Goal: Download file/media: Obtain a digital file from the website

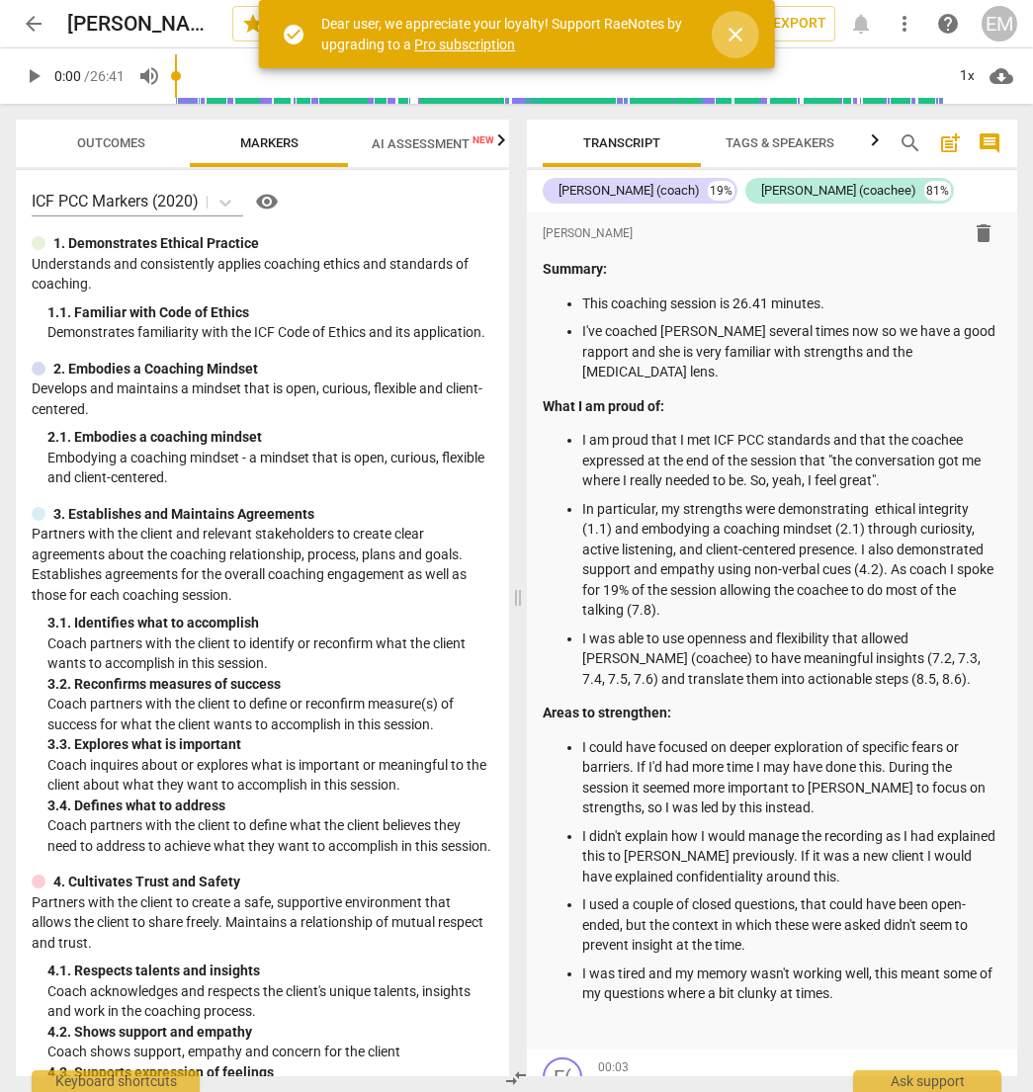
drag, startPoint x: 736, startPoint y: 32, endPoint x: 790, endPoint y: 75, distance: 69.6
click at [736, 32] on span "close" at bounding box center [736, 35] width 24 height 24
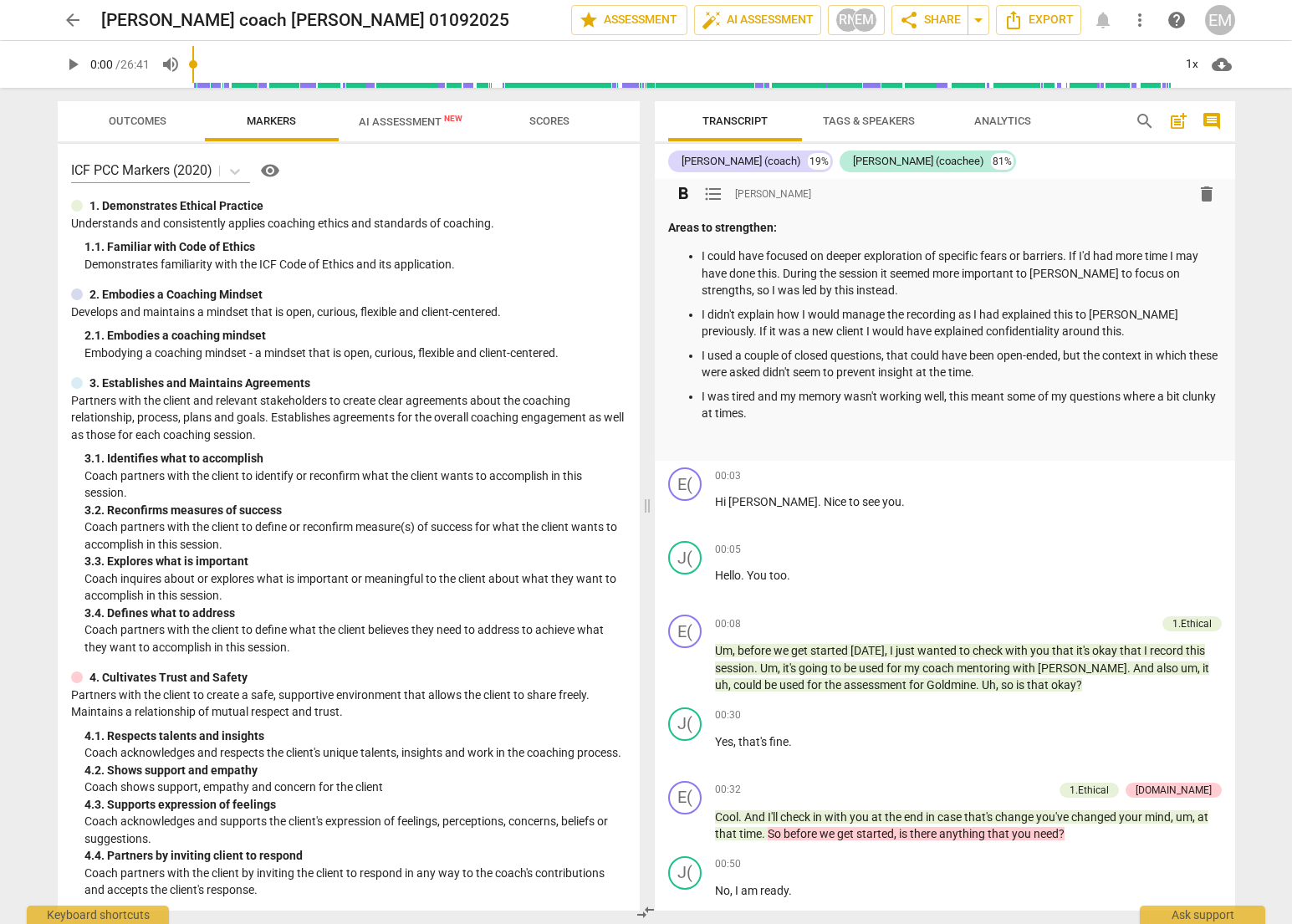
scroll to position [473, 0]
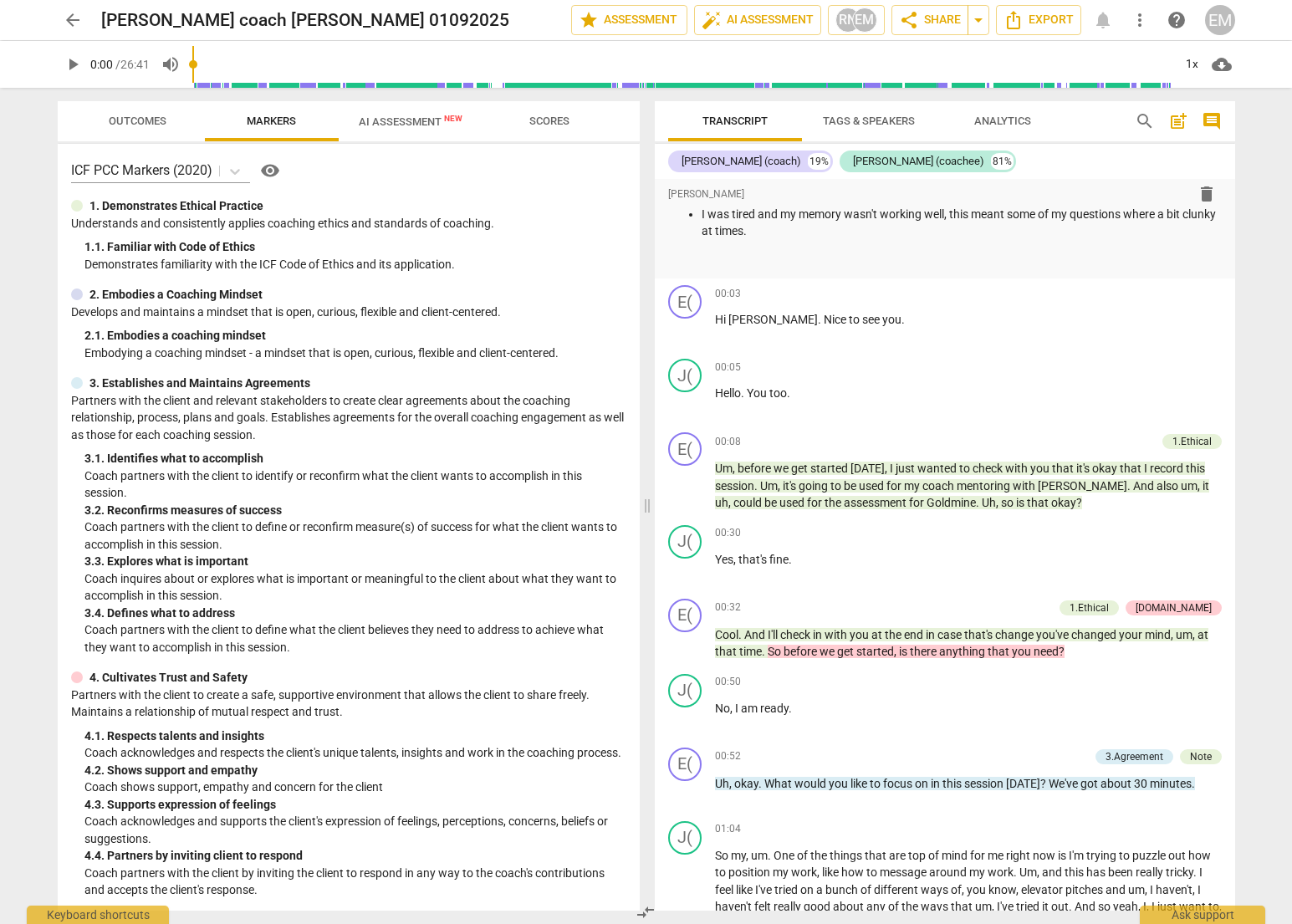
click at [873, 66] on span "cloud_download" at bounding box center [1223, 64] width 20 height 20
click at [873, 66] on li "Download audio" at bounding box center [1218, 63] width 124 height 40
click at [138, 116] on span "Outcomes" at bounding box center [138, 120] width 58 height 13
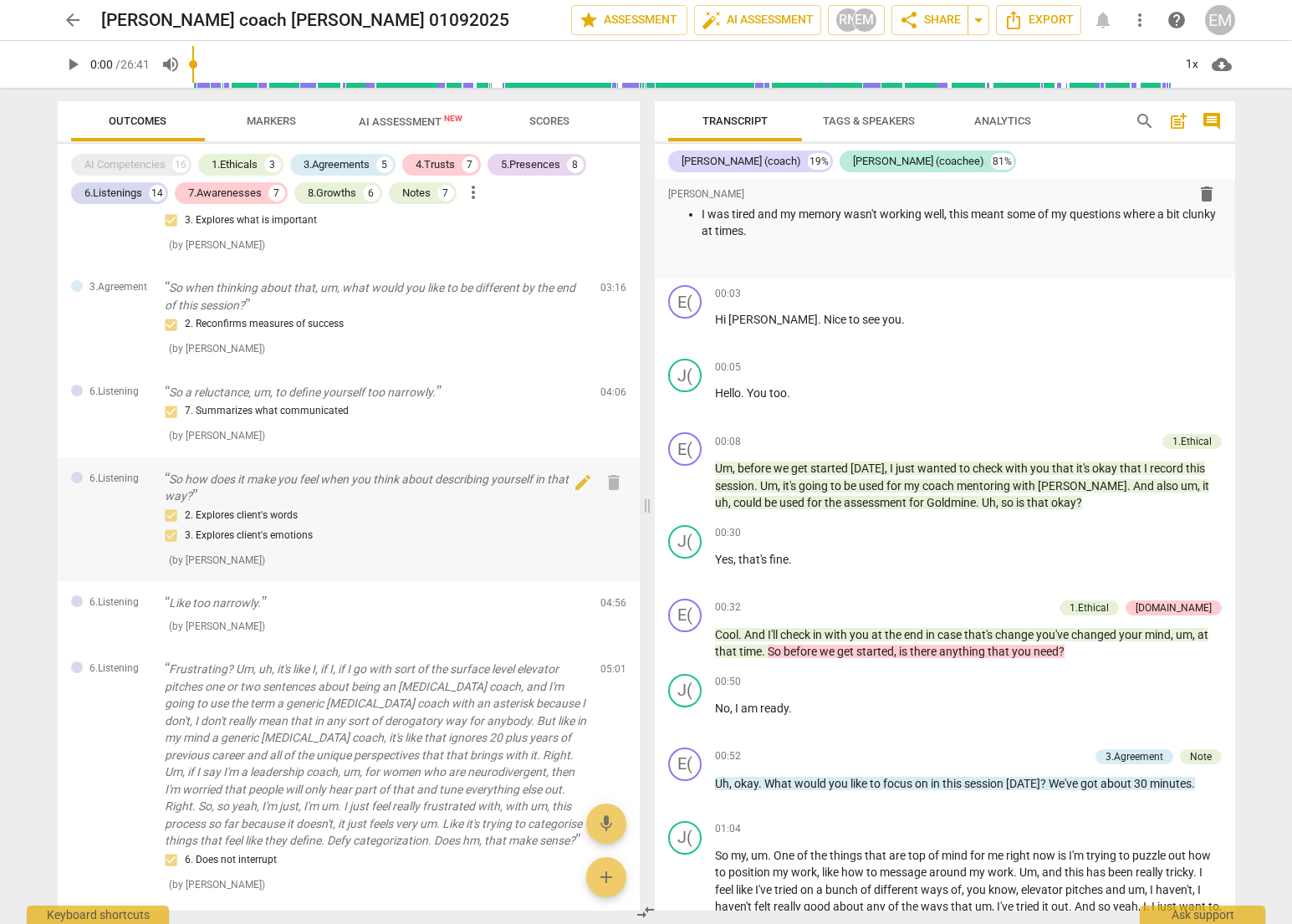
scroll to position [0, 0]
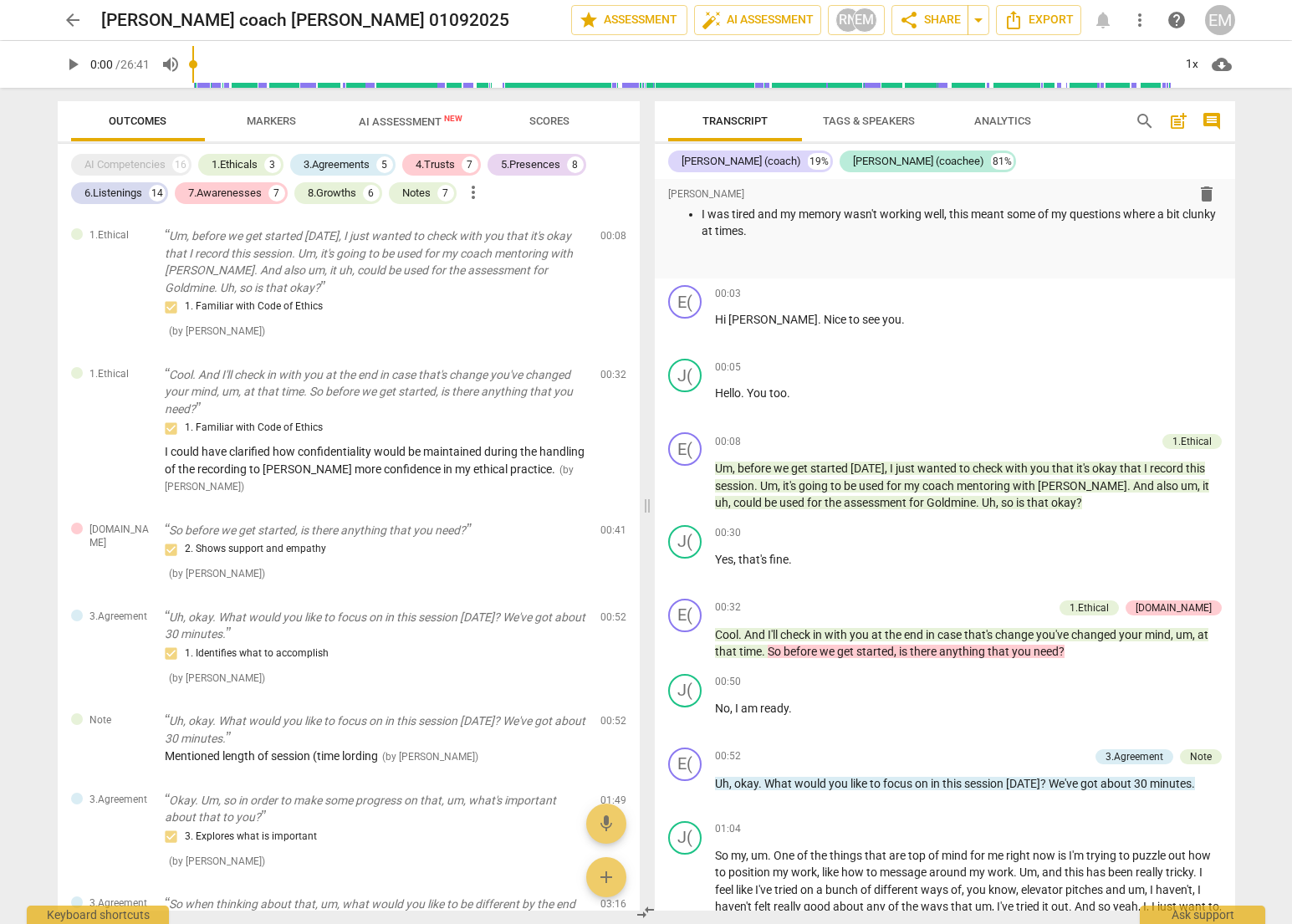
click at [547, 124] on span "Scores" at bounding box center [549, 120] width 40 height 13
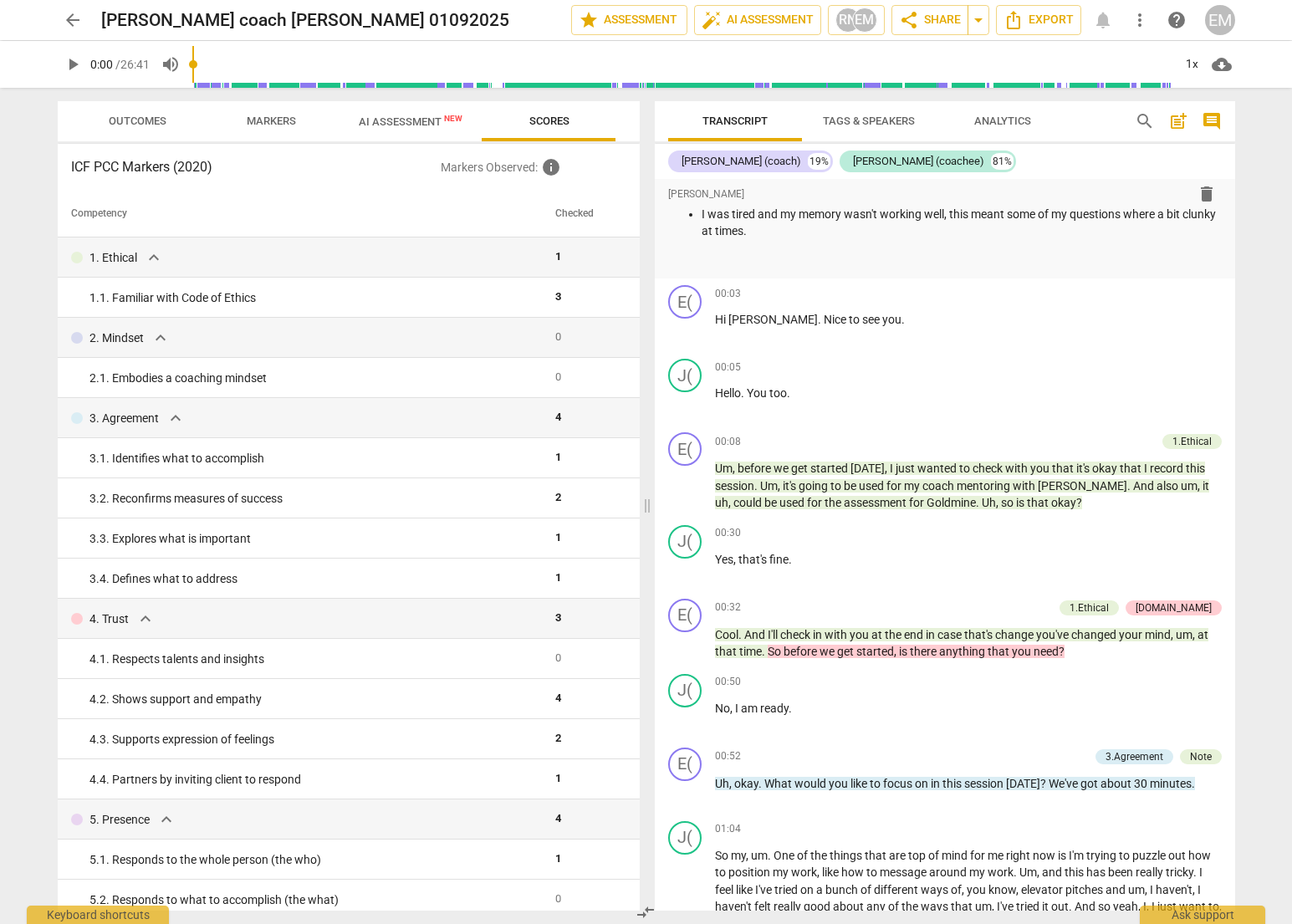
click at [257, 117] on span "Markers" at bounding box center [272, 120] width 49 height 13
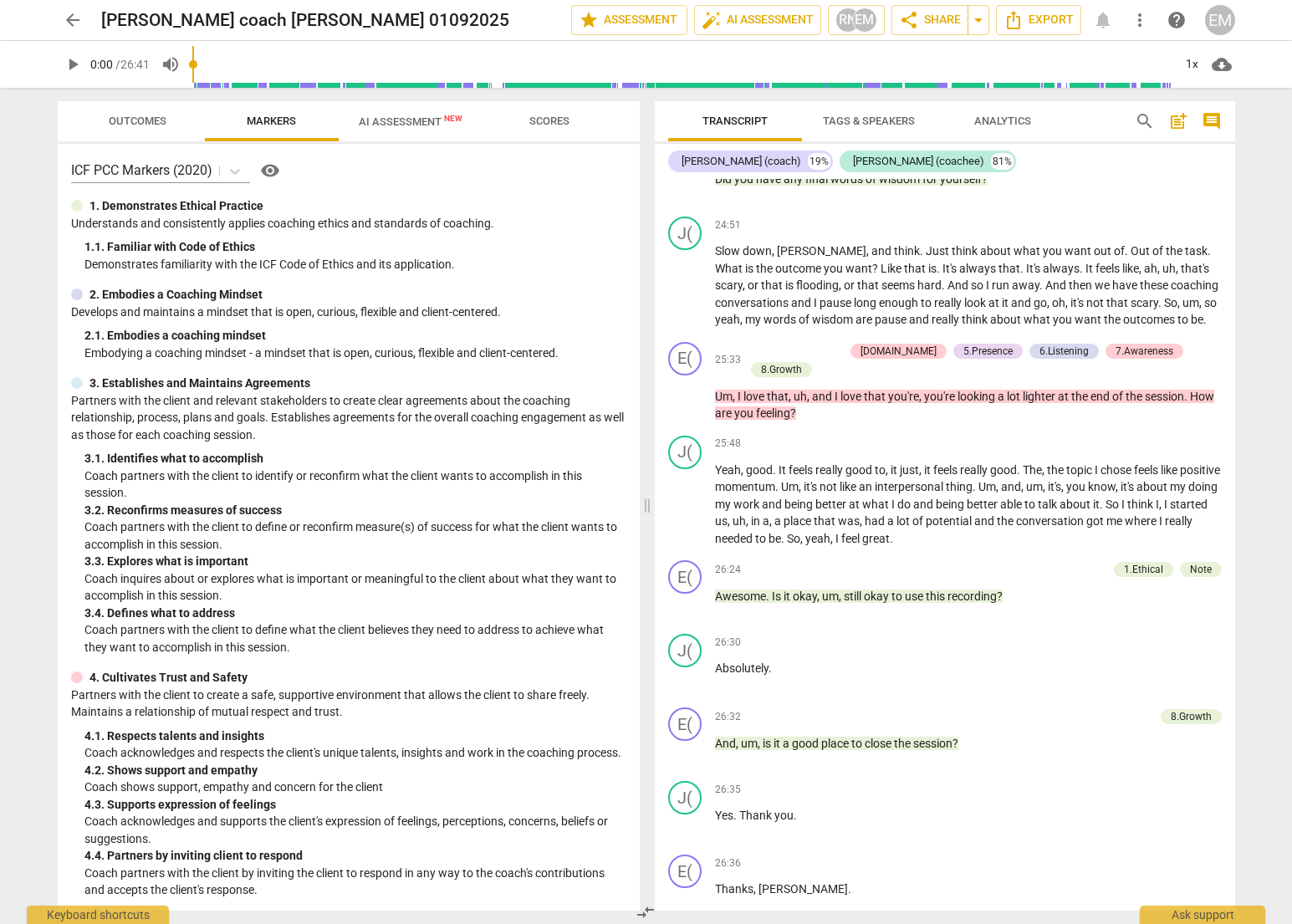
scroll to position [6615, 0]
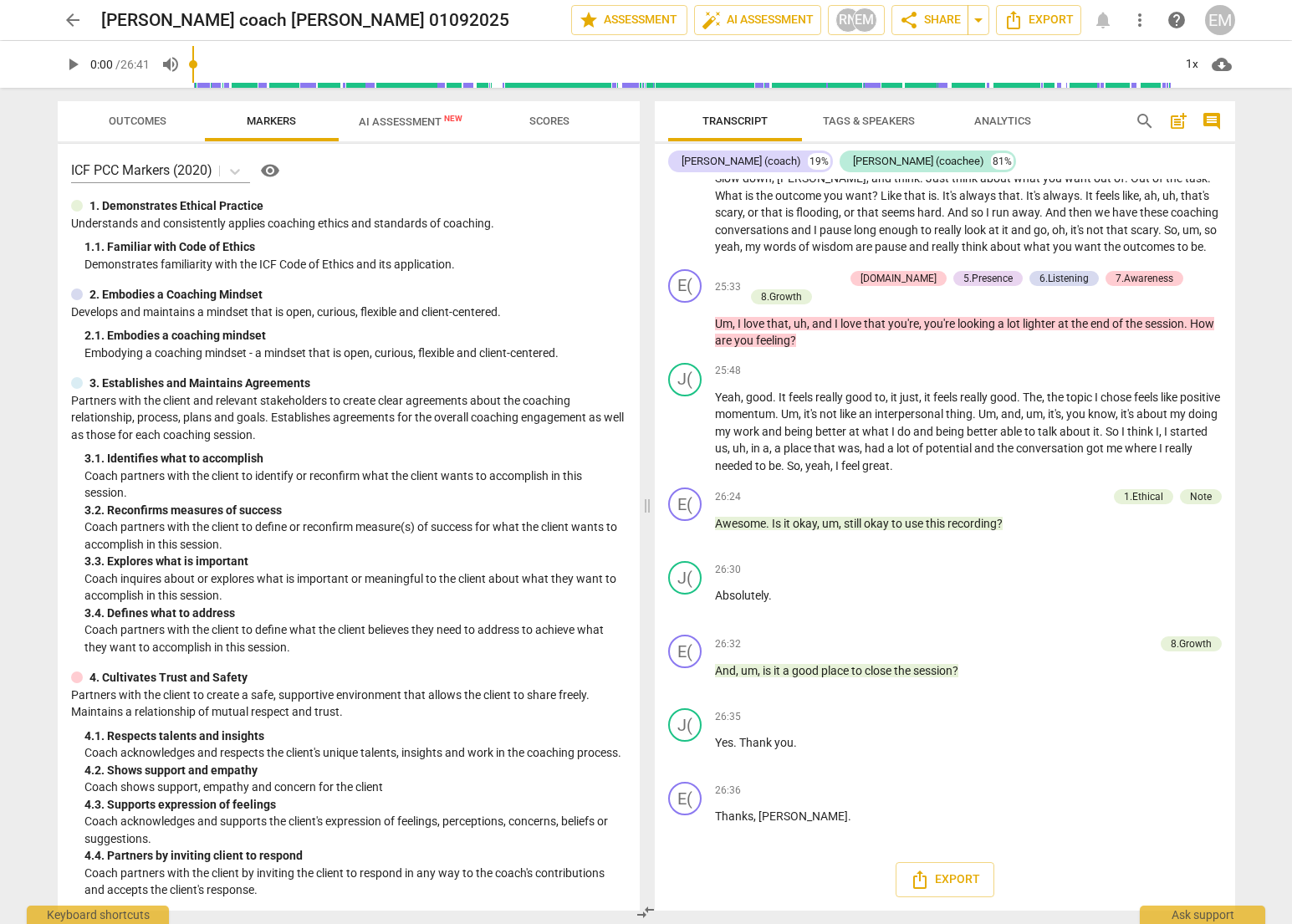
click at [161, 122] on span "Outcomes" at bounding box center [138, 120] width 58 height 13
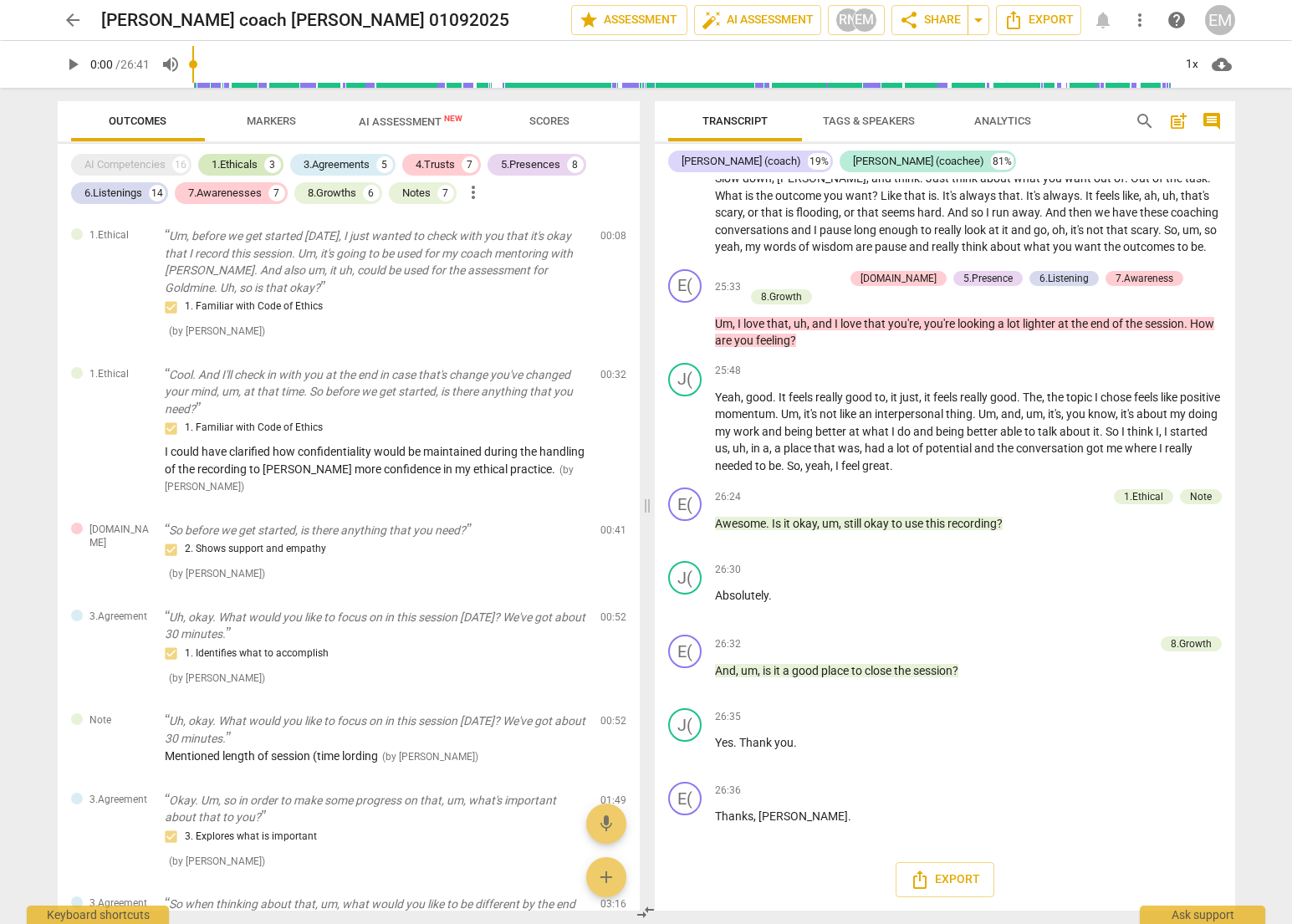
click at [242, 162] on div "1.Ethicals" at bounding box center [234, 165] width 46 height 17
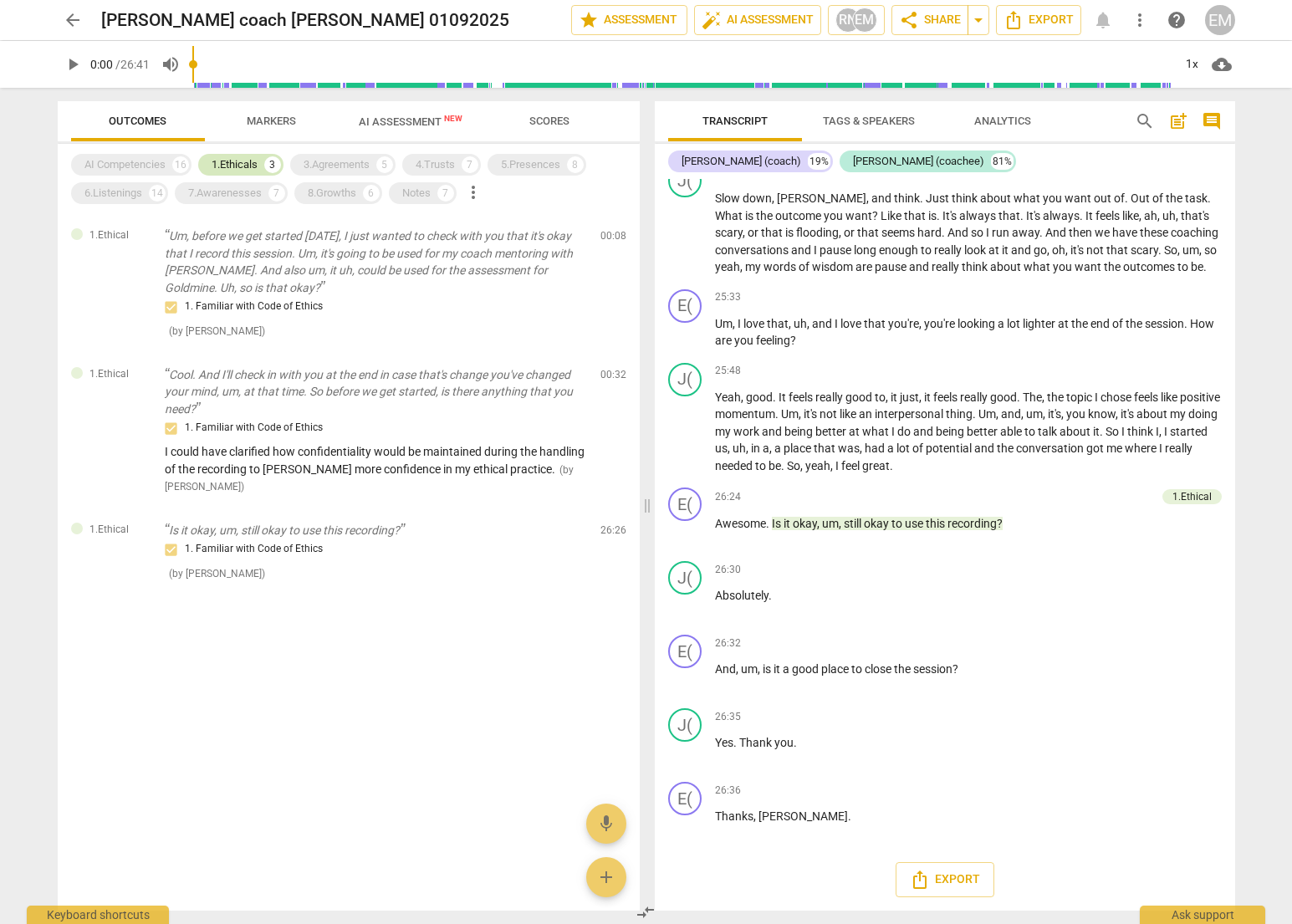
scroll to position [6586, 0]
click at [338, 164] on div "3.Agreements" at bounding box center [337, 165] width 66 height 17
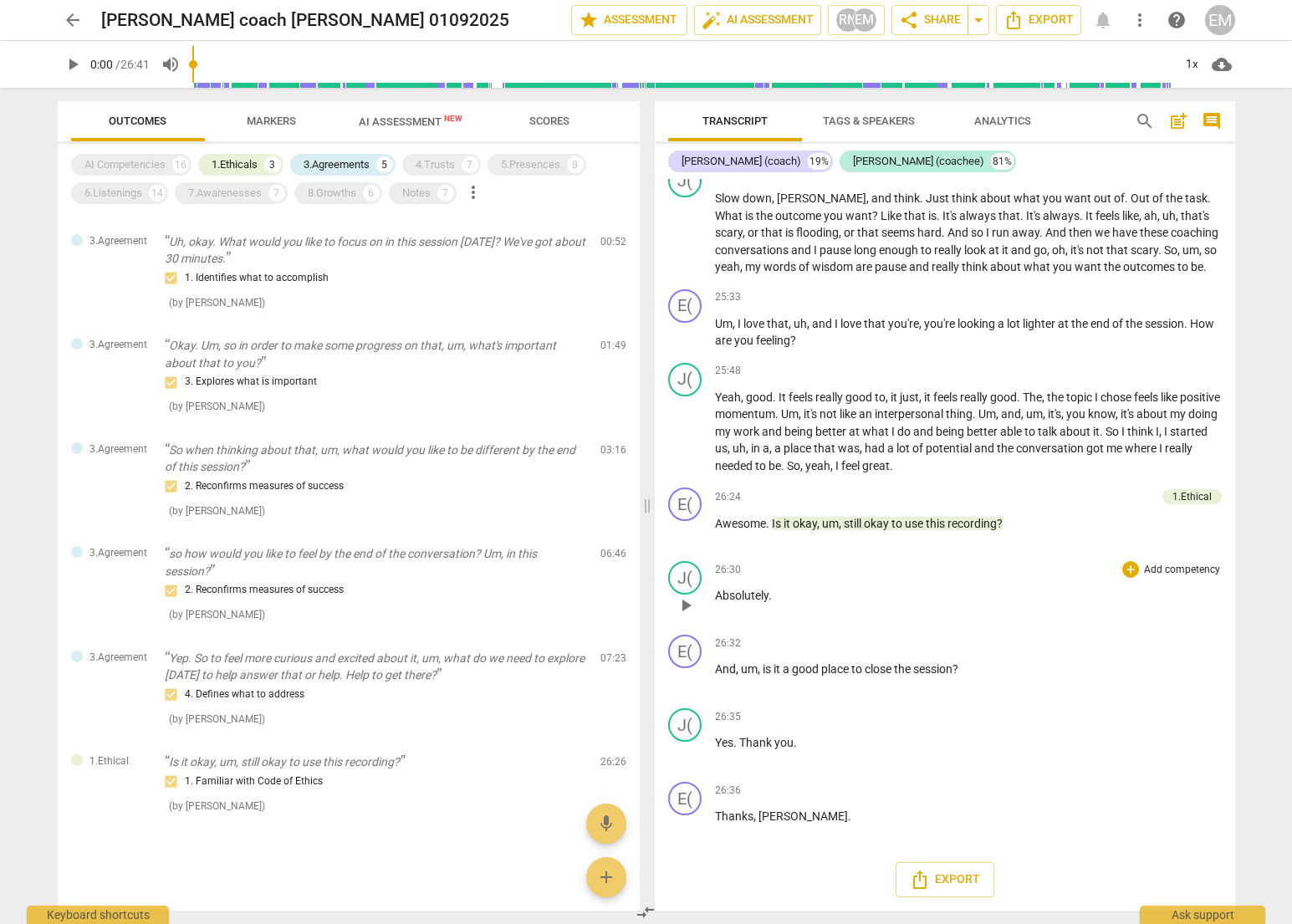
scroll to position [0, 0]
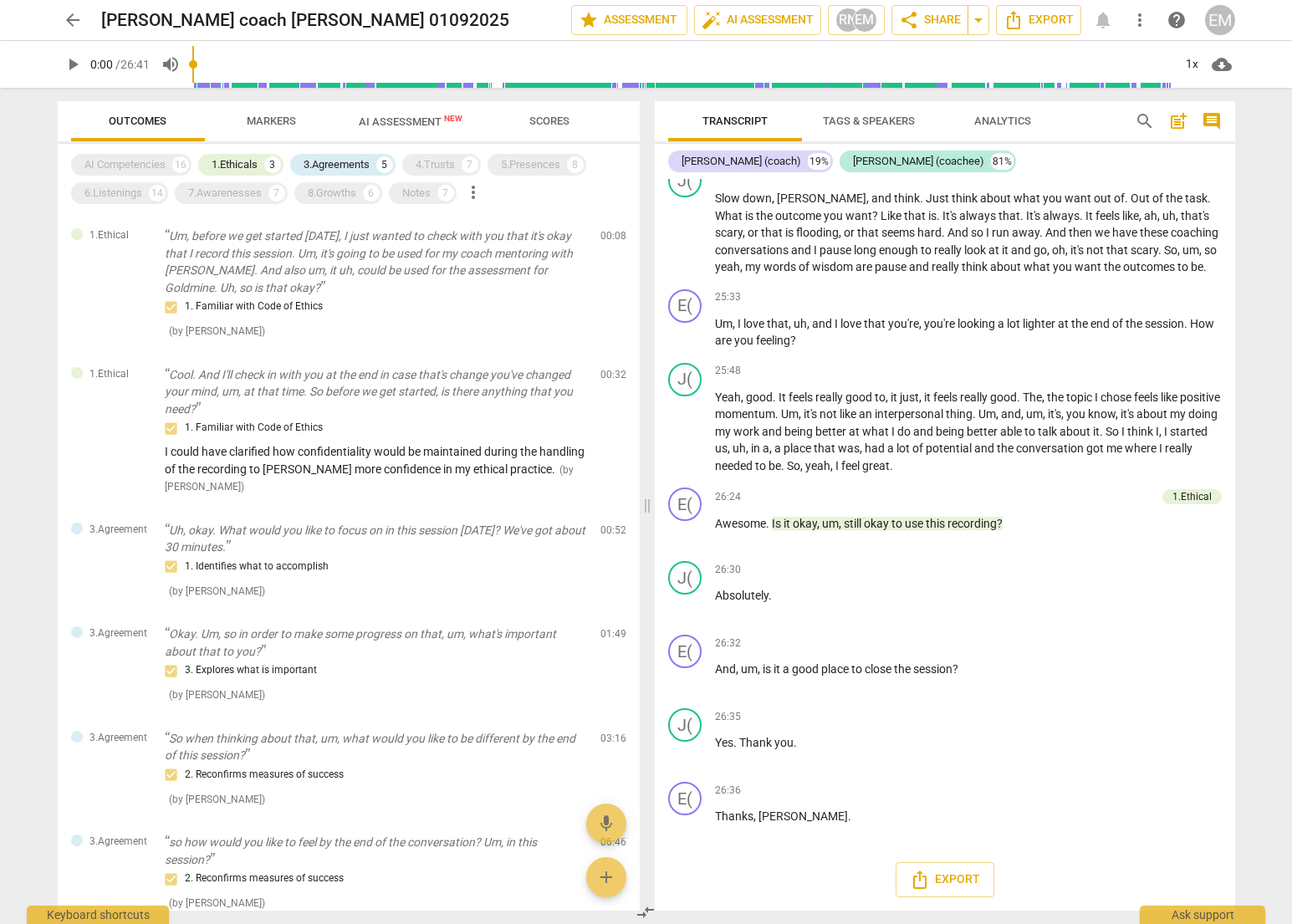
click at [243, 122] on span "Markers" at bounding box center [272, 121] width 90 height 23
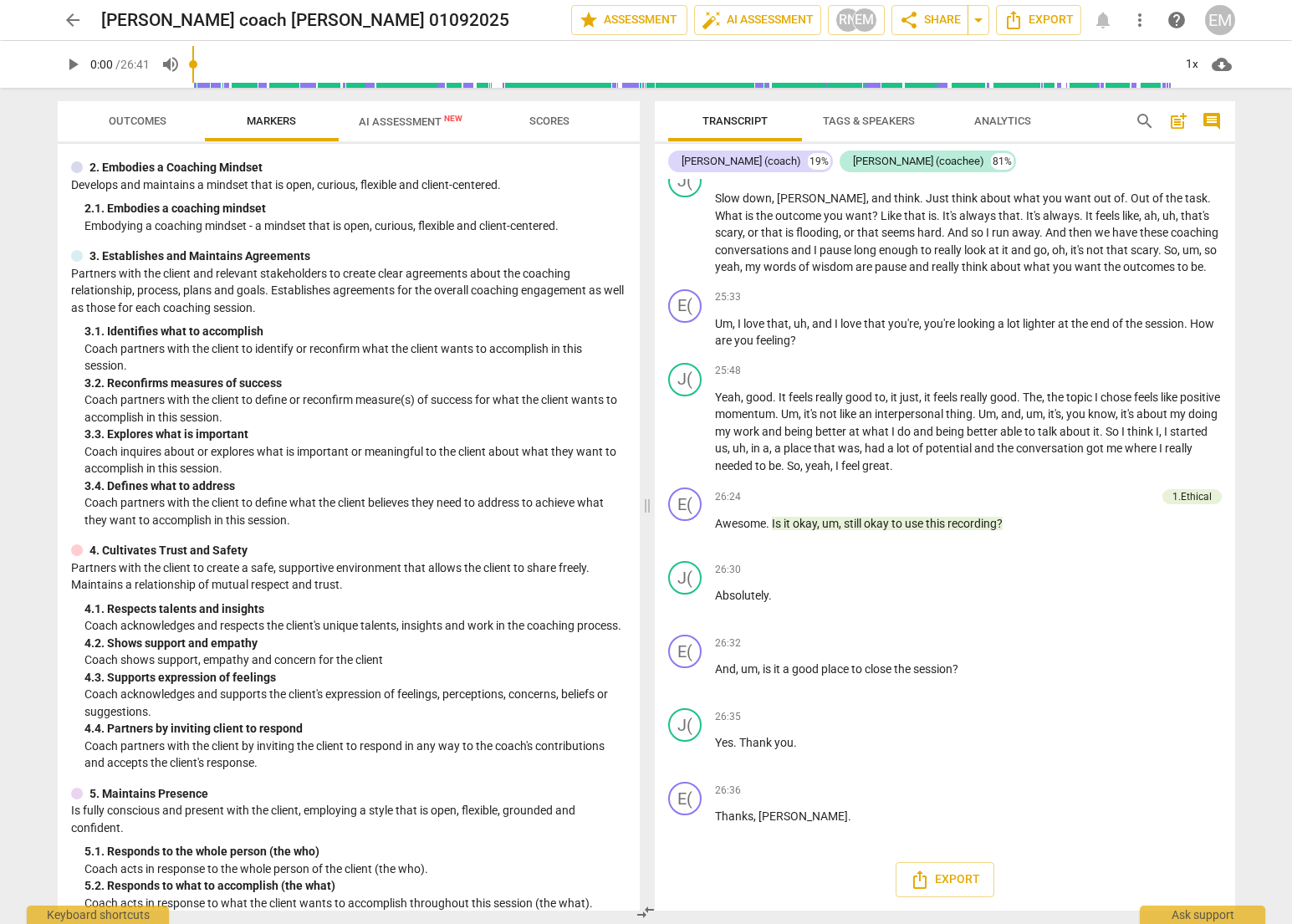
scroll to position [138, 0]
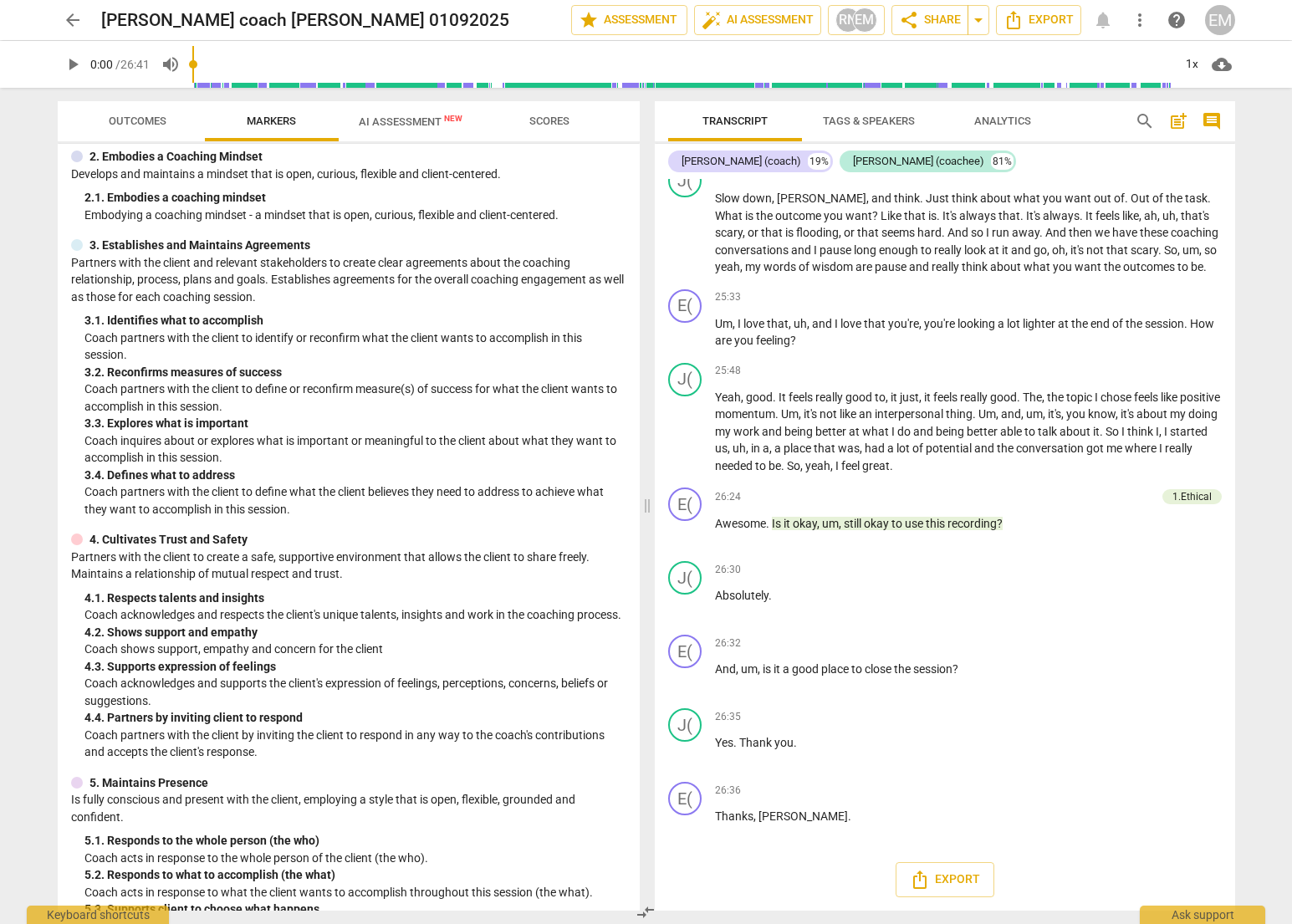
click at [128, 318] on div "3. 1. Identifies what to accomplish" at bounding box center [355, 321] width 542 height 18
click at [120, 322] on div "3. 1. Identifies what to accomplish" at bounding box center [355, 321] width 542 height 18
drag, startPoint x: 120, startPoint y: 322, endPoint x: 217, endPoint y: 325, distance: 97.0
click at [217, 325] on div "3. 1. Identifies what to accomplish" at bounding box center [355, 321] width 542 height 18
copy div "Identifies what to accomplish"
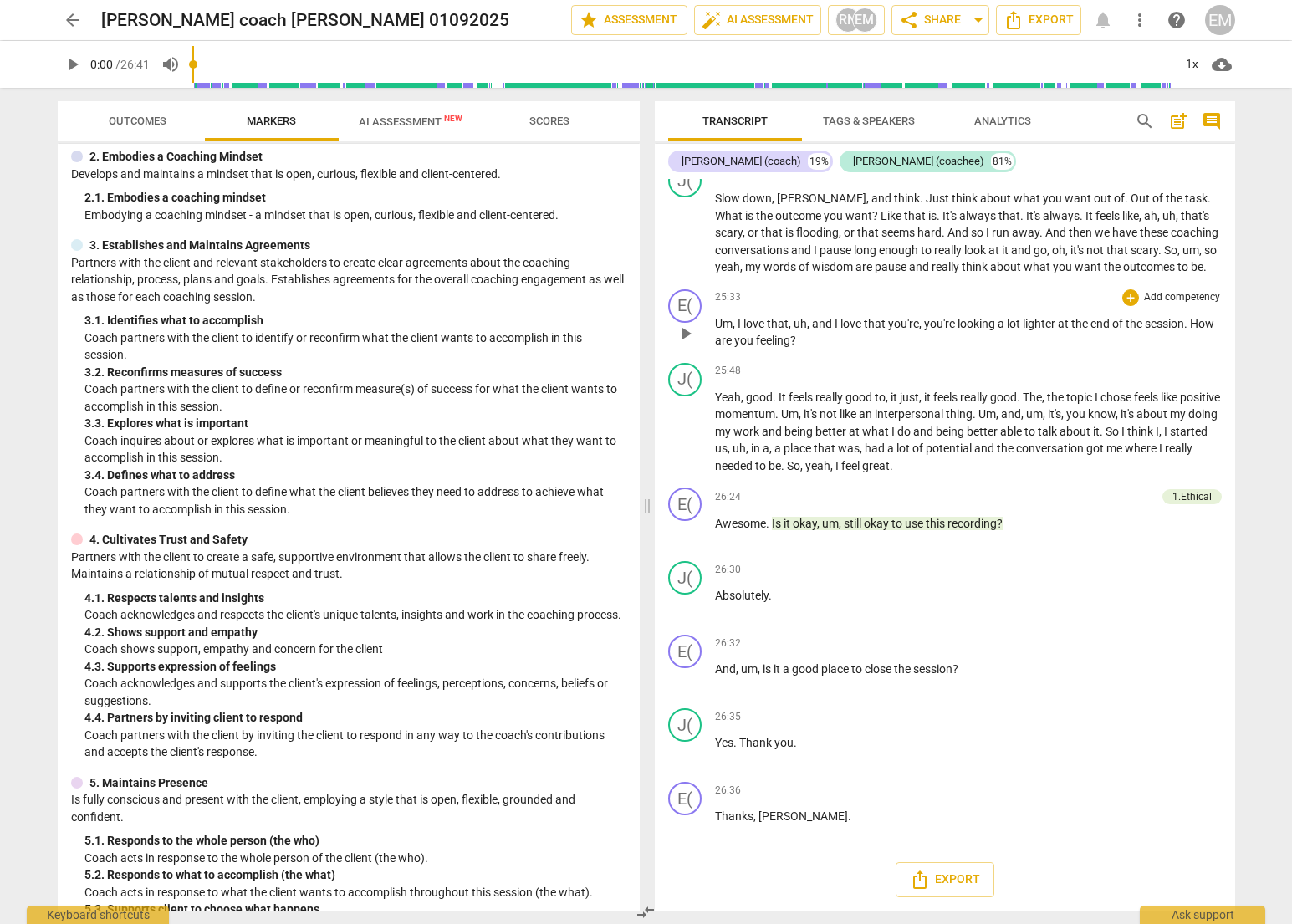
click at [831, 311] on div "25:33 + Add competency keyboard_arrow_right Um , I love that , uh , and I love …" at bounding box center [968, 319] width 507 height 60
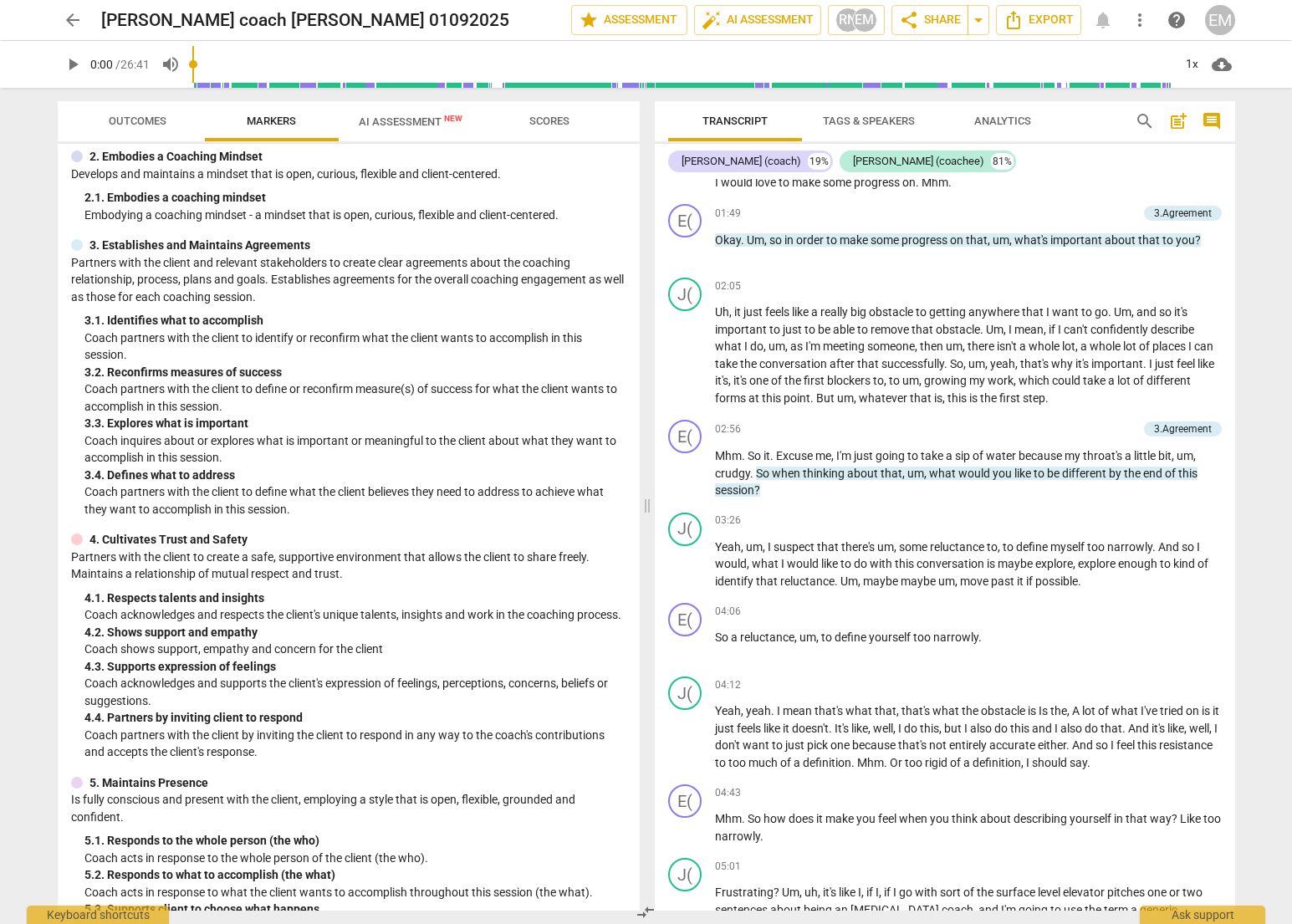
scroll to position [951, 0]
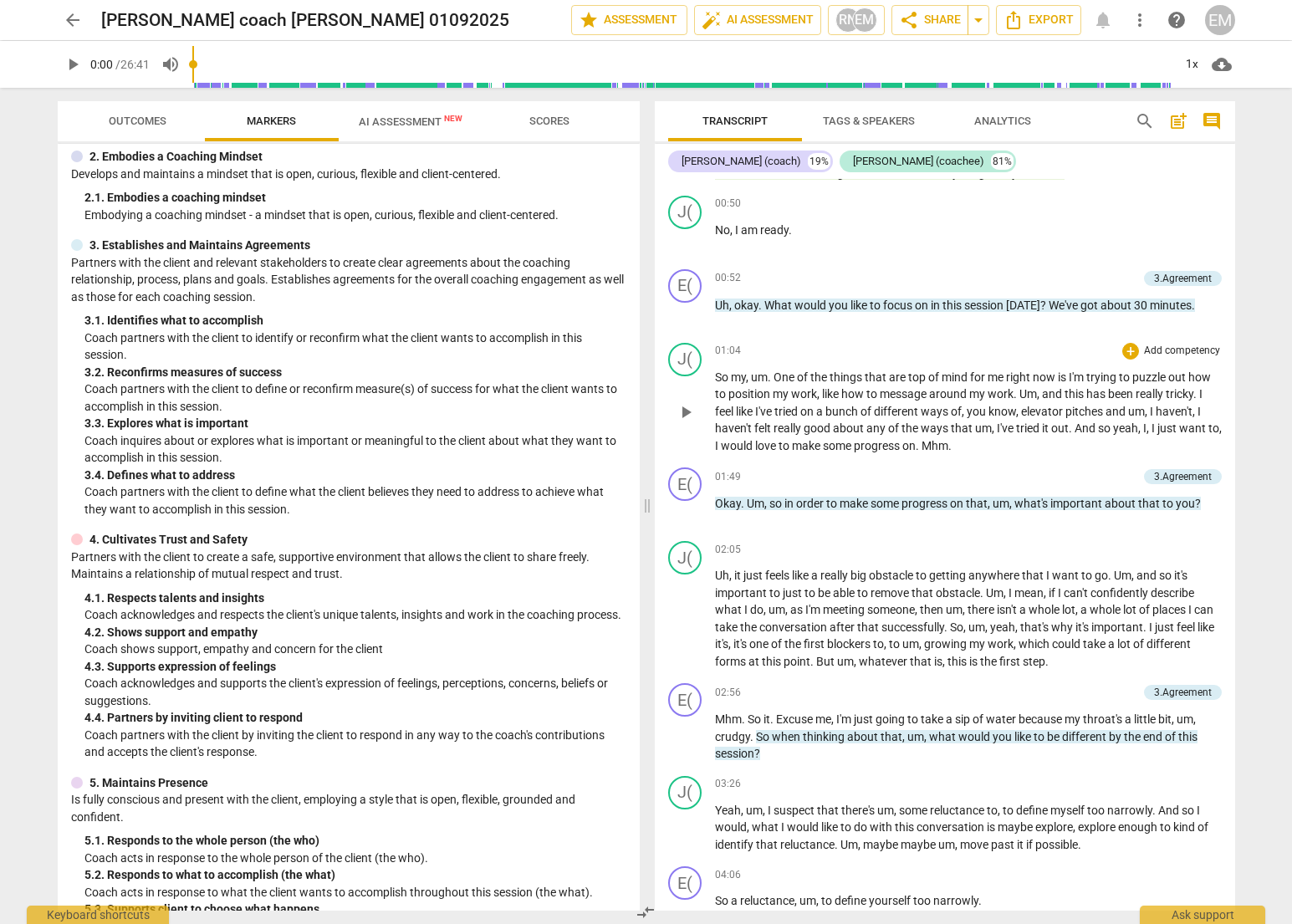
click at [800, 400] on span "work" at bounding box center [804, 394] width 26 height 14
click at [873, 380] on span "out" at bounding box center [1179, 377] width 20 height 14
drag, startPoint x: 1124, startPoint y: 377, endPoint x: 816, endPoint y: 393, distance: 308.4
click at [816, 393] on p "So my , um . One of the things that are top of mind for me right now is I'm try…" at bounding box center [968, 412] width 507 height 86
copy p "to puzzle out how to position my work"
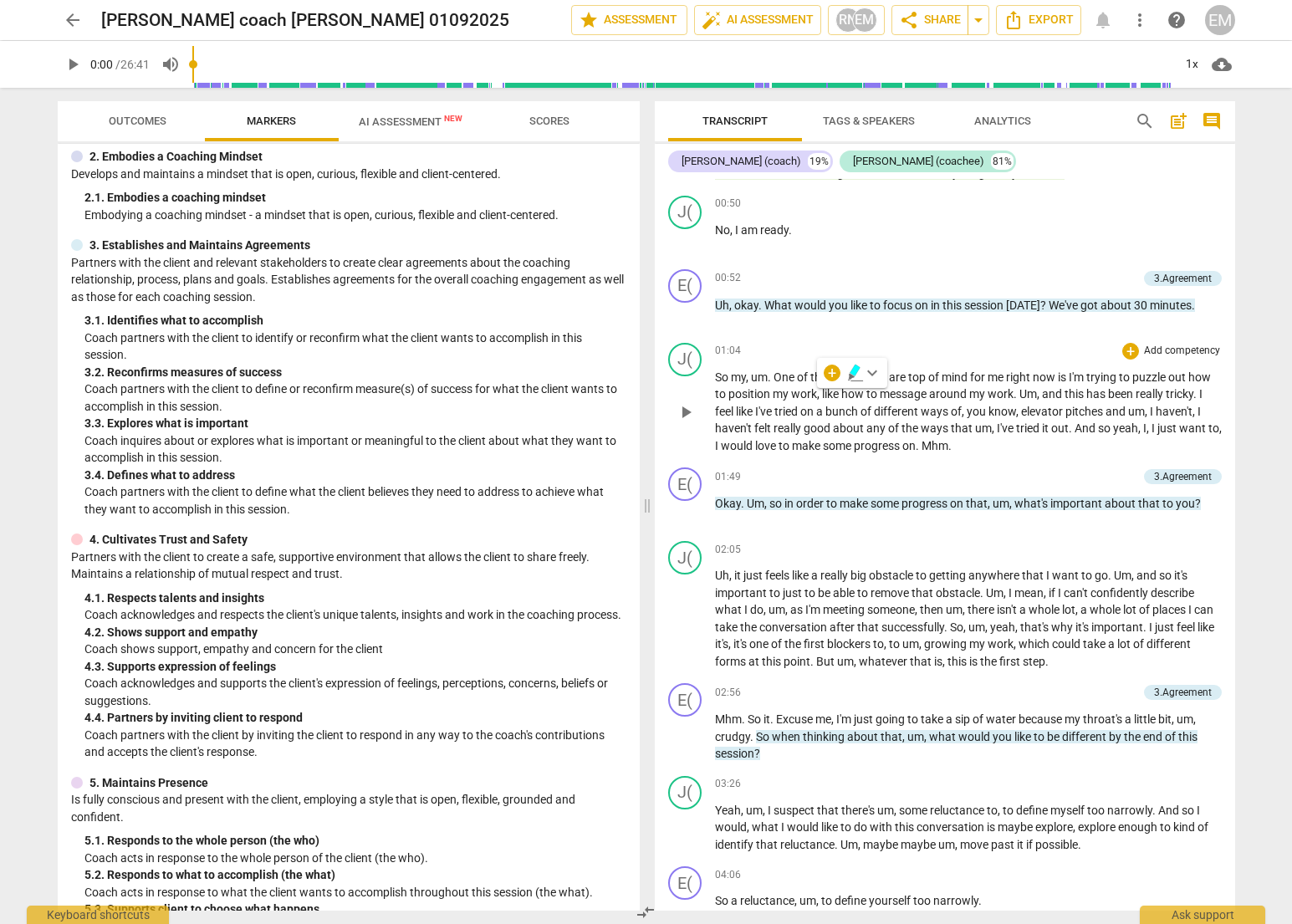
click at [873, 417] on span "you" at bounding box center [978, 411] width 22 height 14
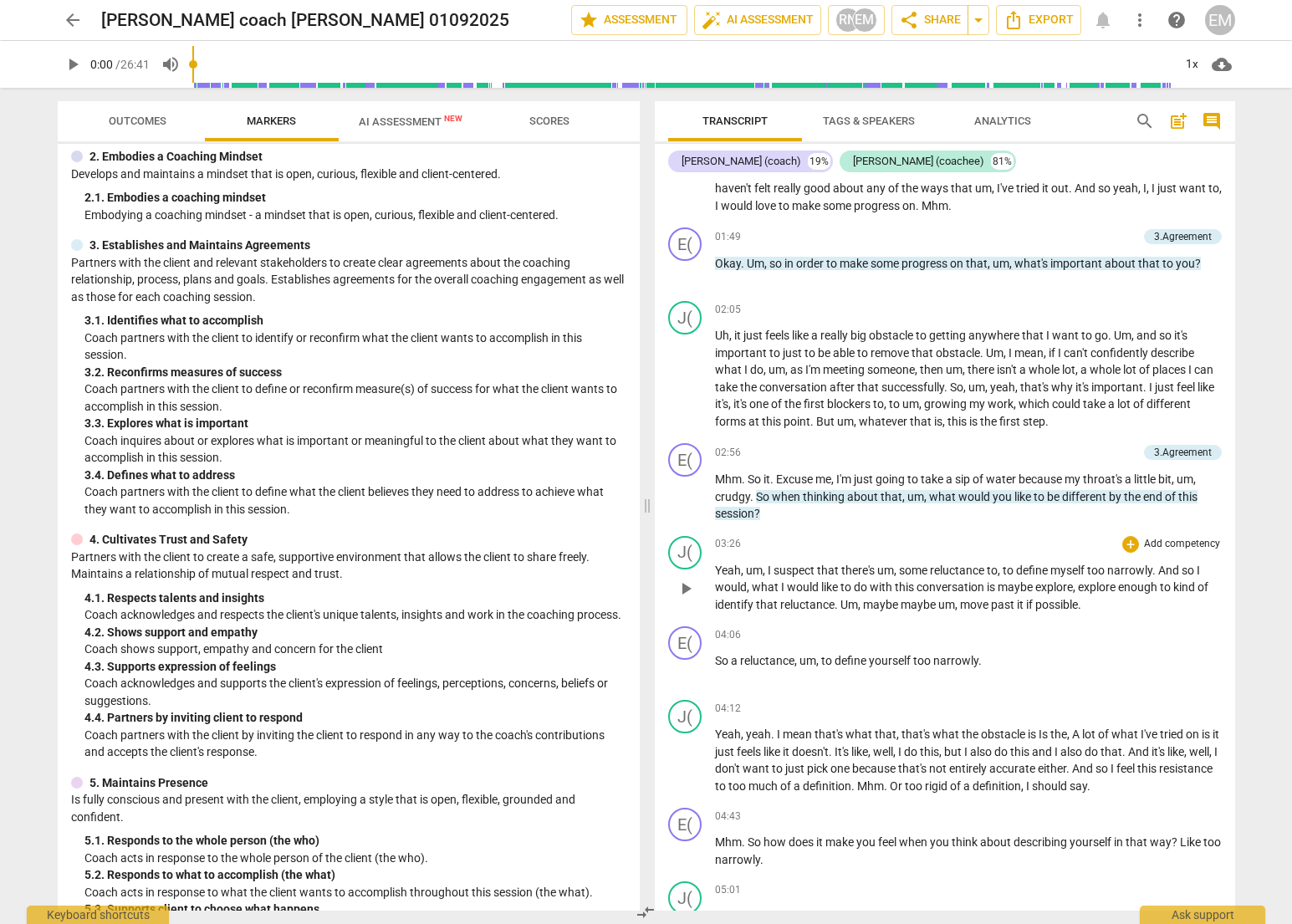
scroll to position [1223, 0]
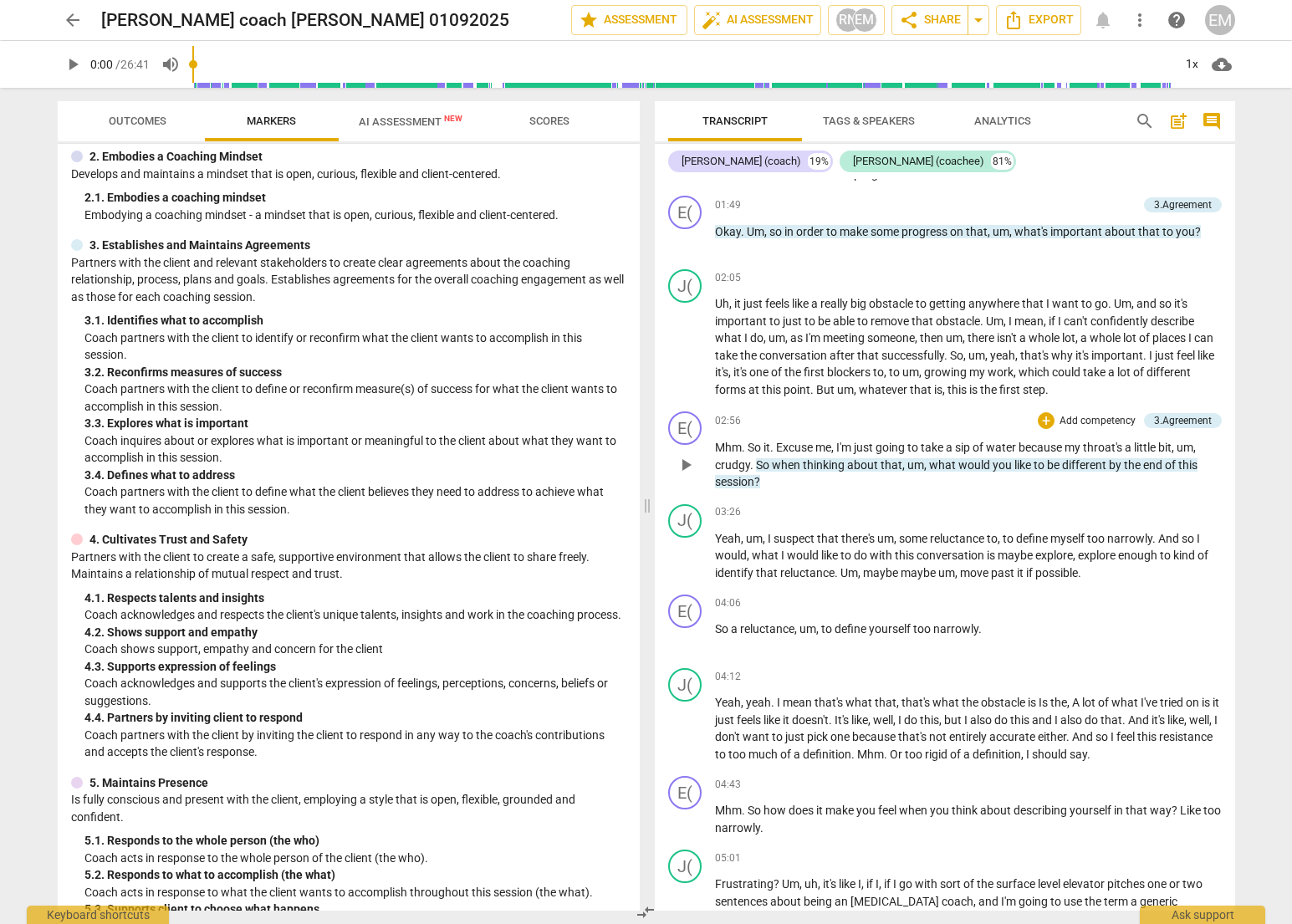
click at [873, 489] on p "Mhm . So it . Excuse me , I'm just going to take a sip of water because my thro…" at bounding box center [968, 465] width 507 height 52
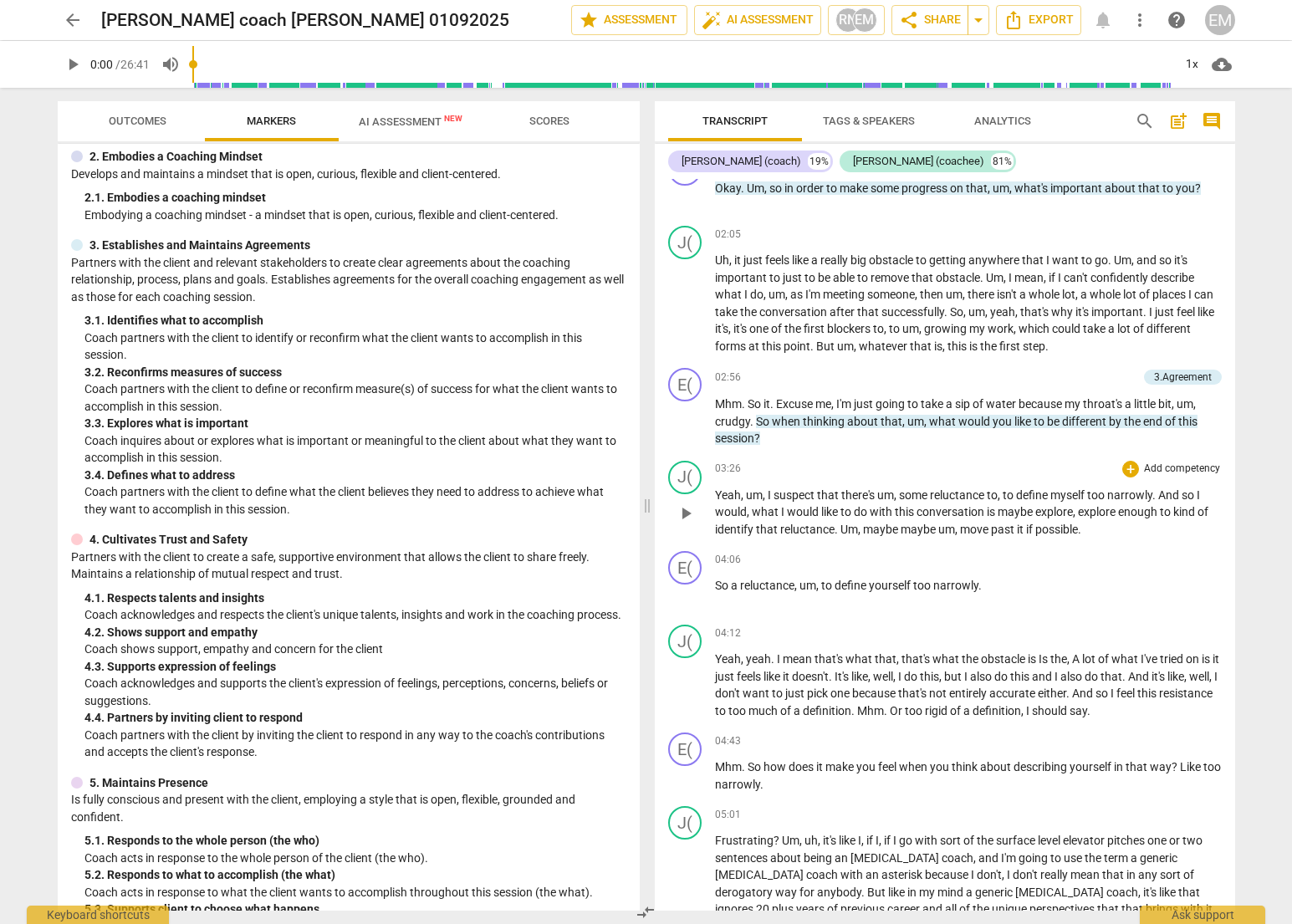
scroll to position [1288, 0]
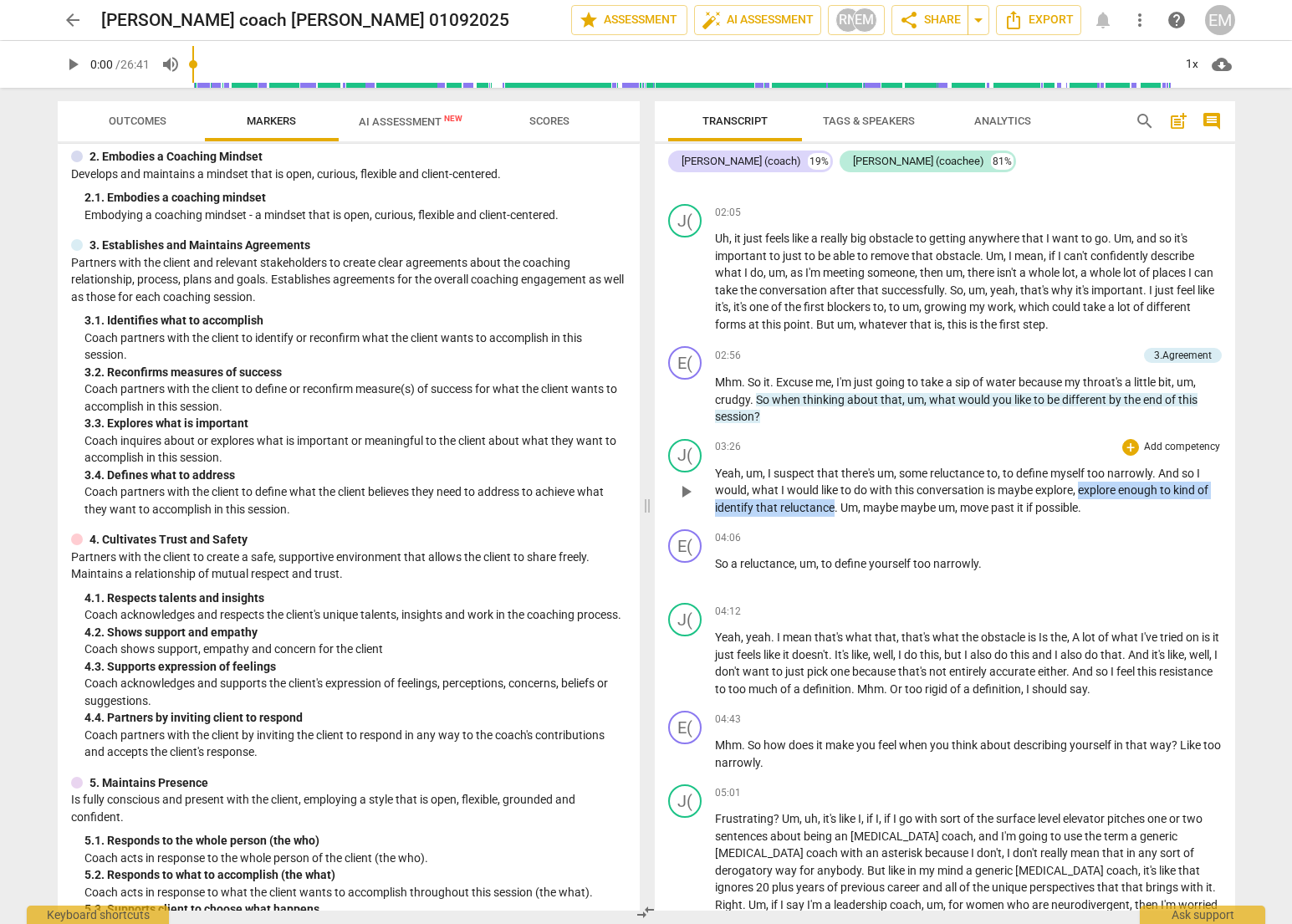
drag, startPoint x: 1080, startPoint y: 493, endPoint x: 835, endPoint y: 514, distance: 245.9
click at [835, 514] on p "Yeah , um , I suspect that there's um , some reluctance to , to define myself t…" at bounding box center [968, 491] width 507 height 52
click at [873, 560] on span "narrowly" at bounding box center [955, 564] width 45 height 14
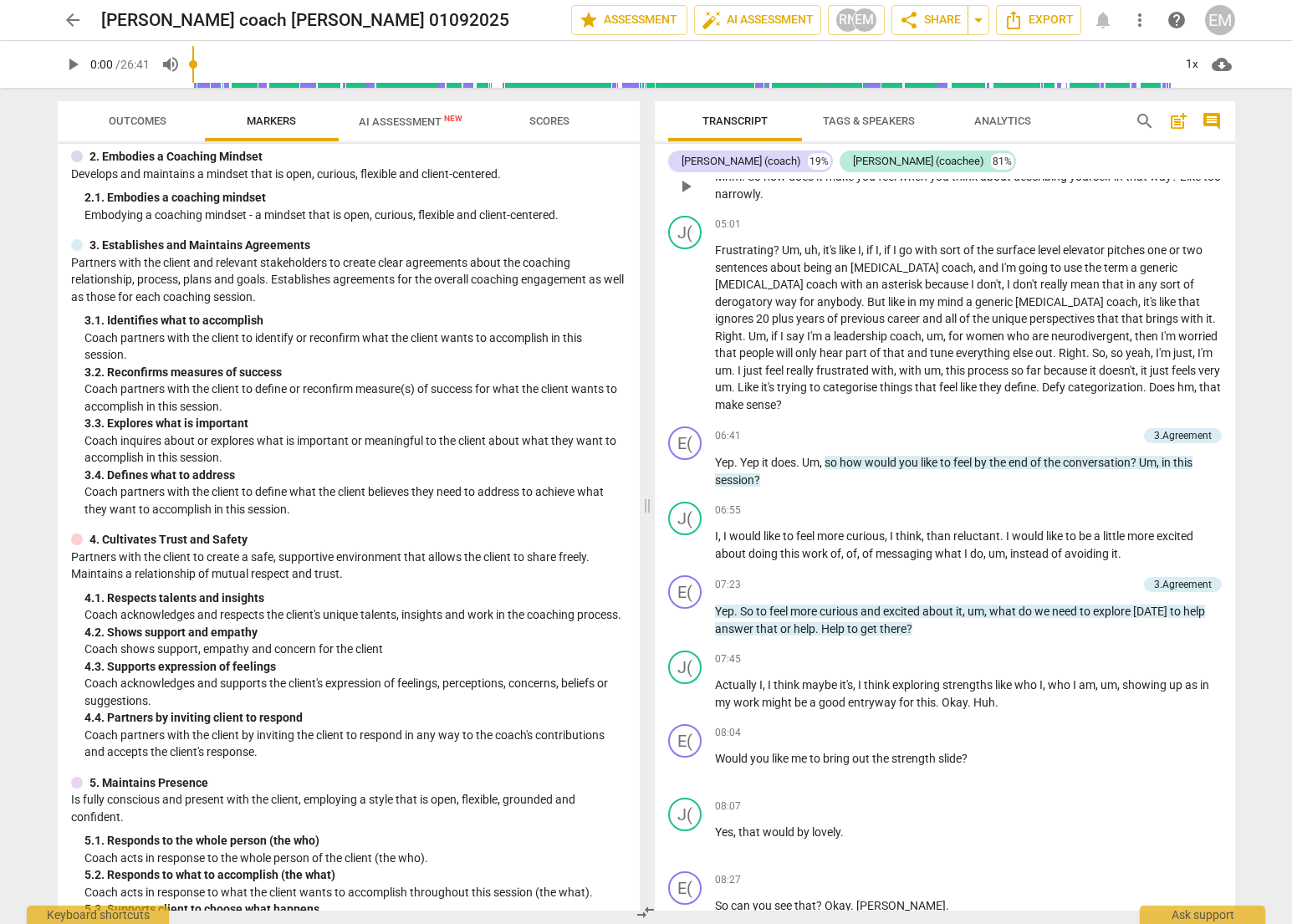
scroll to position [1868, 0]
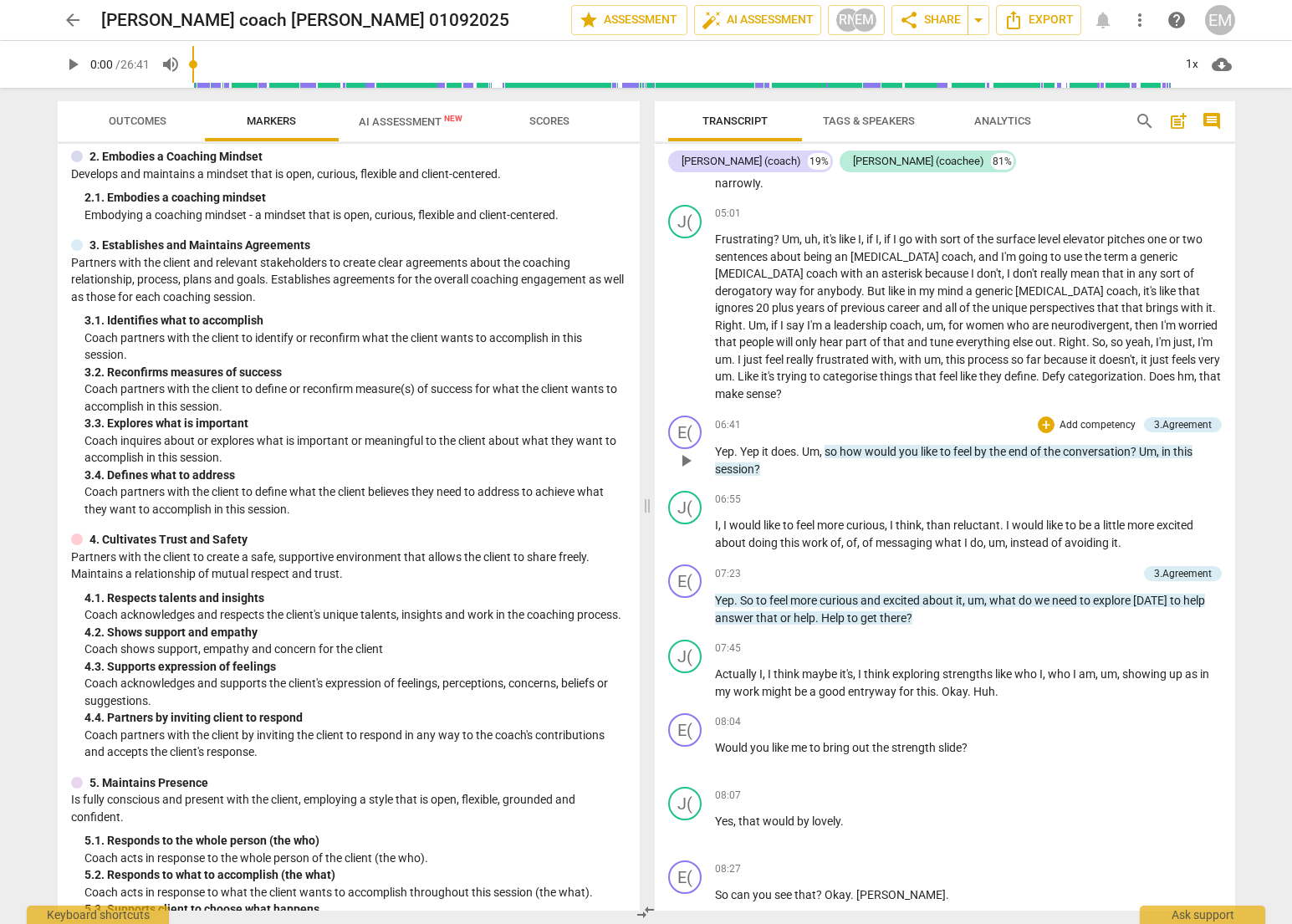
click at [873, 477] on p "Yep . Yep it does . Um , so how would you like to feel by the end of the conver…" at bounding box center [968, 460] width 507 height 35
drag, startPoint x: 1143, startPoint y: 452, endPoint x: 844, endPoint y: 453, distance: 299.0
click at [844, 453] on p "Yep . Yep it does . Um , so how would you like to feel by the end of the conver…" at bounding box center [968, 460] width 507 height 35
copy p "how would you like to feel by the end of the conversation ?"
click at [873, 482] on div "E( play_arrow pause 06:41 + Add competency 3.Agreement keyboard_arrow_right Yep…" at bounding box center [945, 446] width 580 height 75
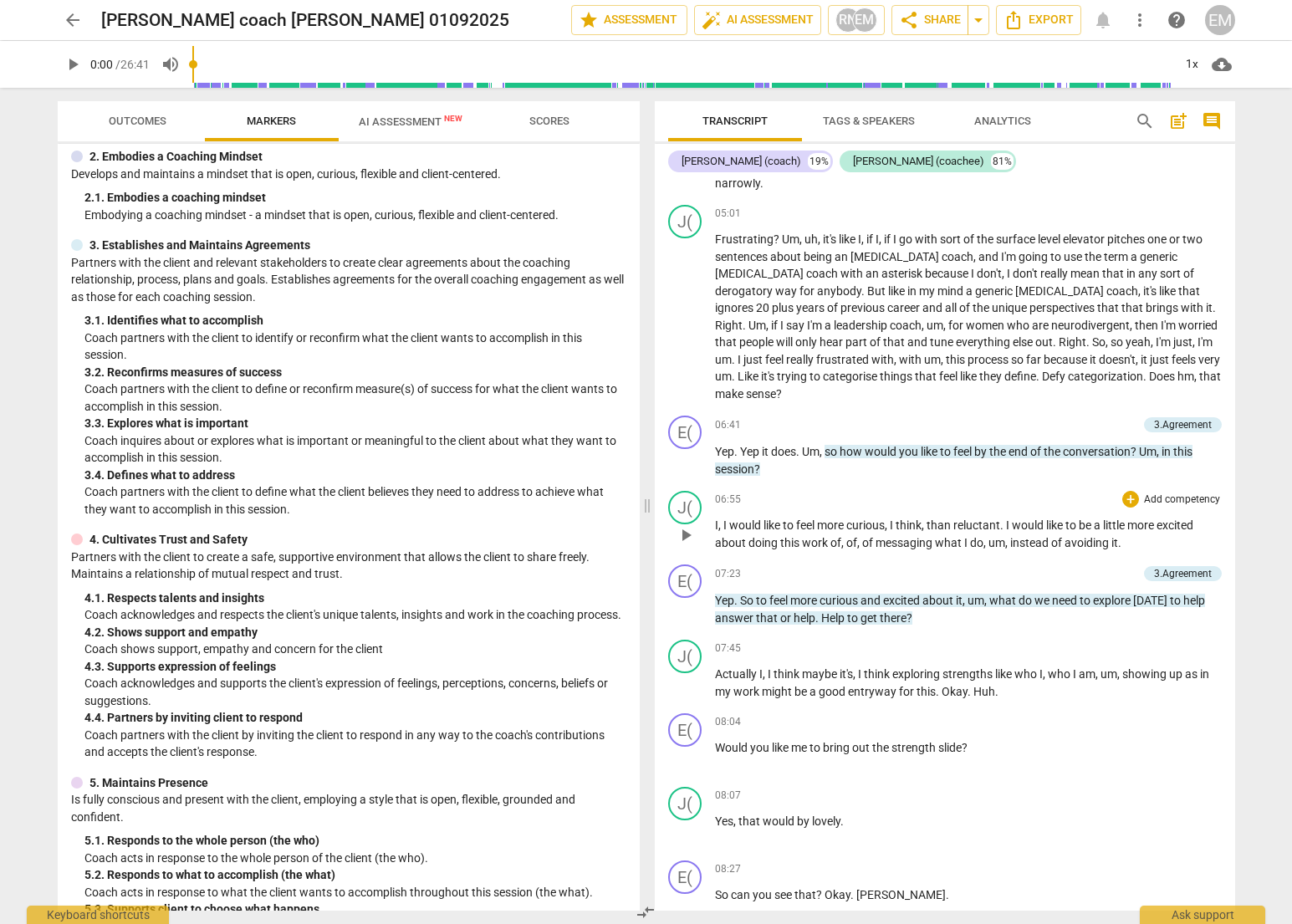
click at [796, 525] on span "to" at bounding box center [789, 525] width 14 height 14
drag, startPoint x: 762, startPoint y: 525, endPoint x: 1003, endPoint y: 520, distance: 241.1
click at [873, 520] on p "I , I would like to feel more curious , I think , than reluctant . I would like…" at bounding box center [968, 534] width 507 height 35
click at [873, 546] on span "do" at bounding box center [977, 543] width 14 height 14
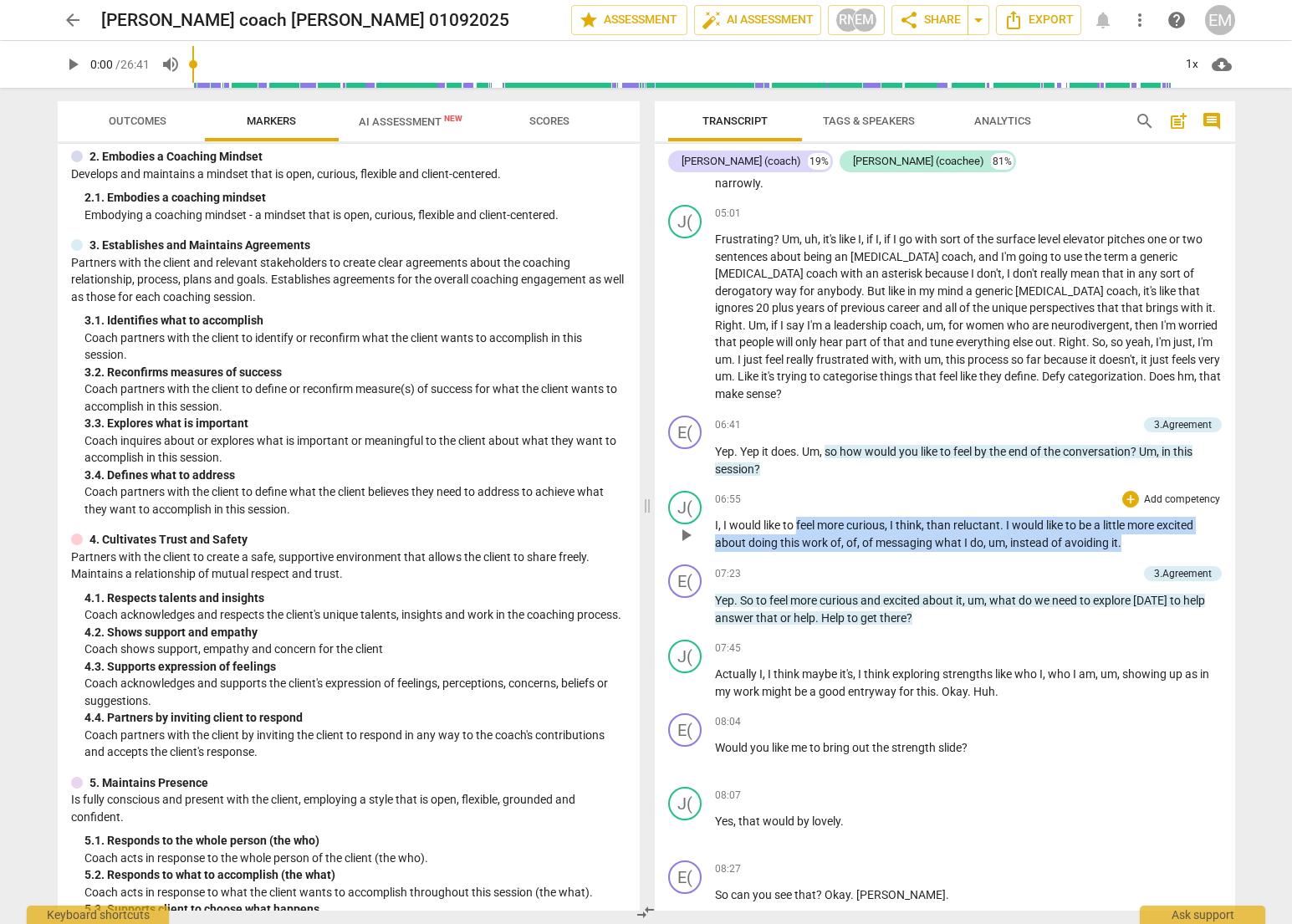
drag, startPoint x: 797, startPoint y: 524, endPoint x: 1134, endPoint y: 538, distance: 337.3
click at [873, 538] on p "I , I would like to feel more curious , I think , than reluctant . I would like…" at bounding box center [968, 534] width 507 height 35
copy p "feel more curious , I think , than reluctant . I would like to be a little more…"
click at [873, 544] on span "do" at bounding box center [977, 543] width 14 height 14
